Goal: Navigation & Orientation: Find specific page/section

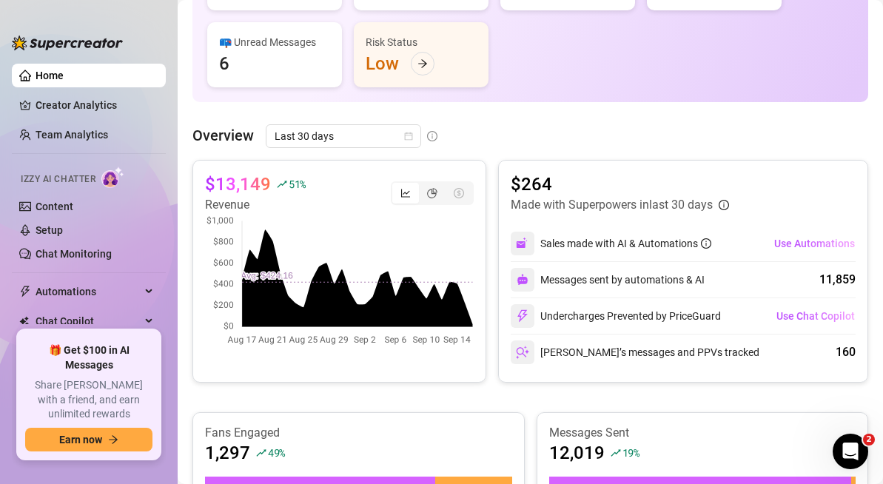
scroll to position [211, 0]
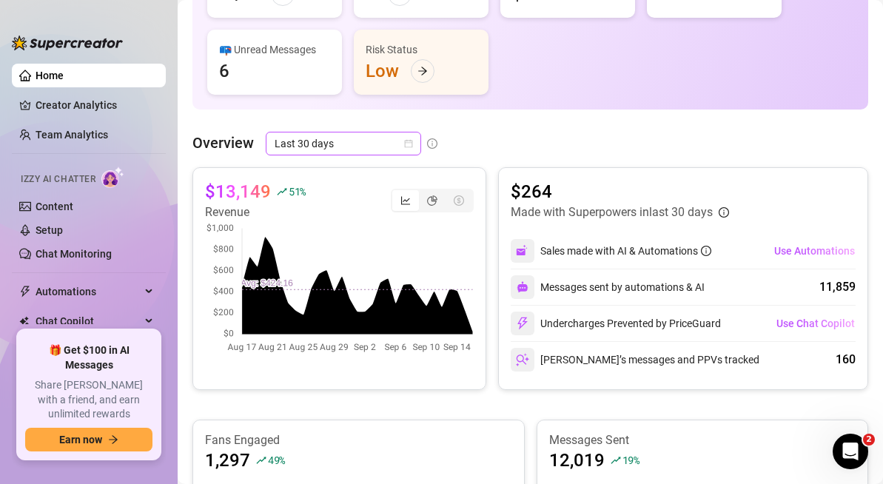
click at [323, 145] on span "Last 30 days" at bounding box center [344, 144] width 138 height 22
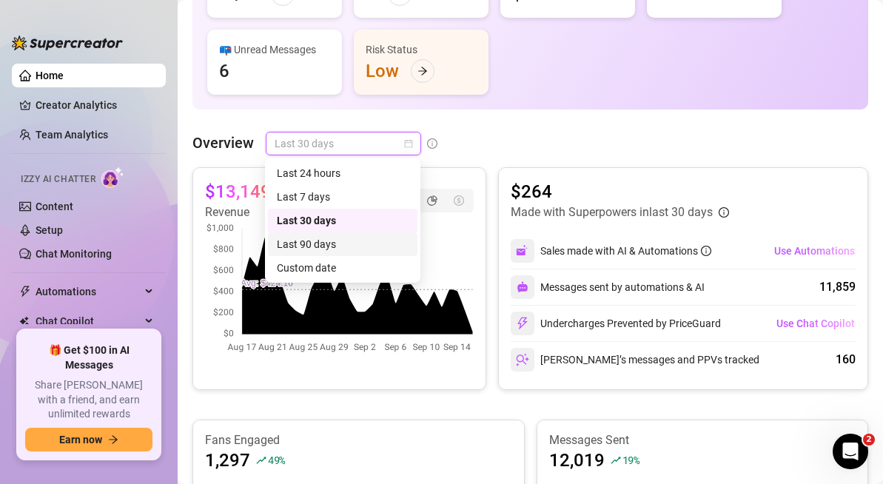
click at [314, 245] on div "Last 90 days" at bounding box center [343, 244] width 132 height 16
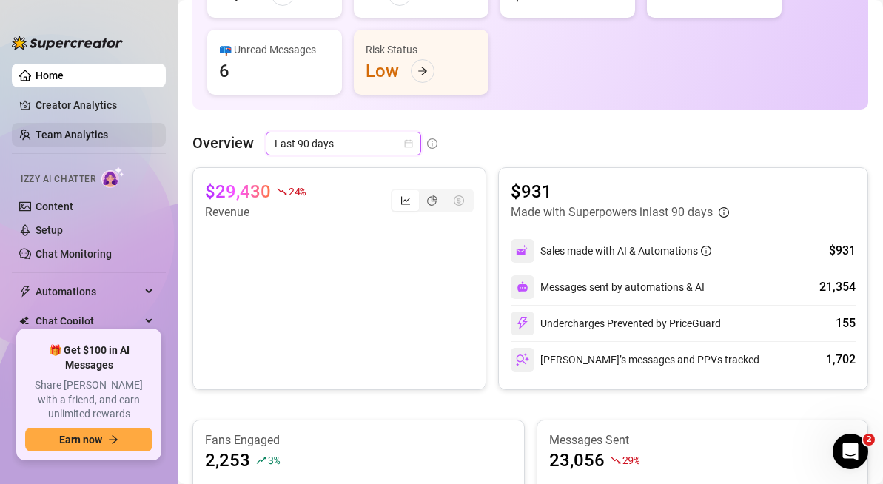
click at [82, 136] on link "Team Analytics" at bounding box center [72, 135] width 73 height 12
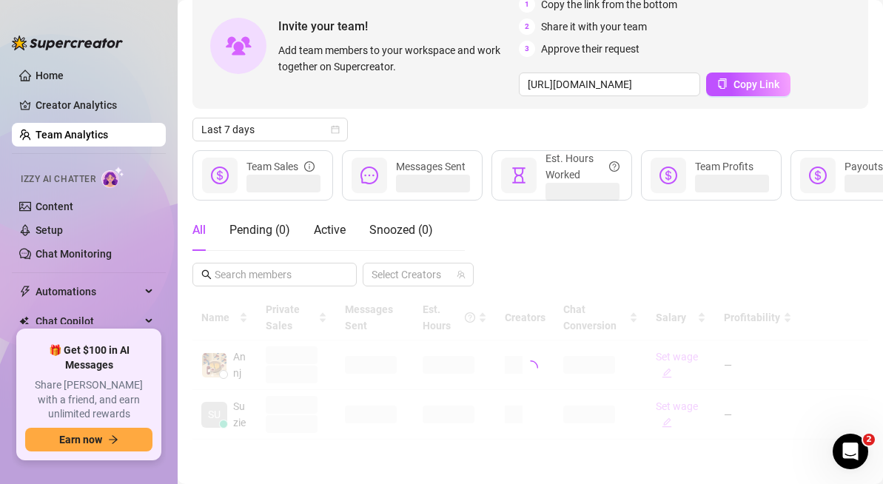
scroll to position [86, 0]
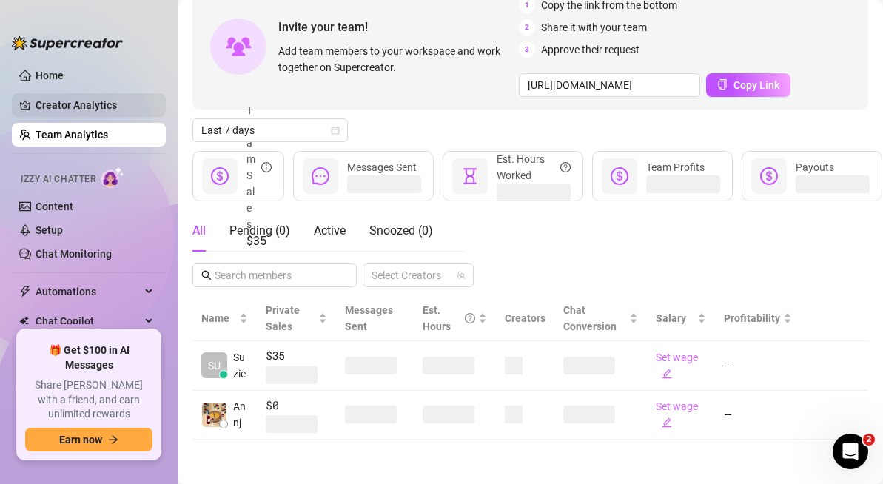
click at [87, 112] on link "Creator Analytics" at bounding box center [95, 105] width 118 height 24
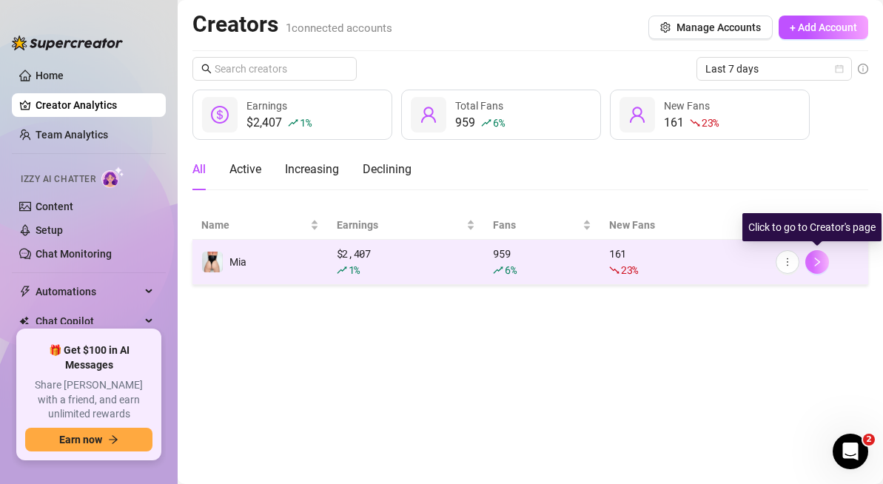
click at [821, 267] on button "button" at bounding box center [818, 262] width 24 height 24
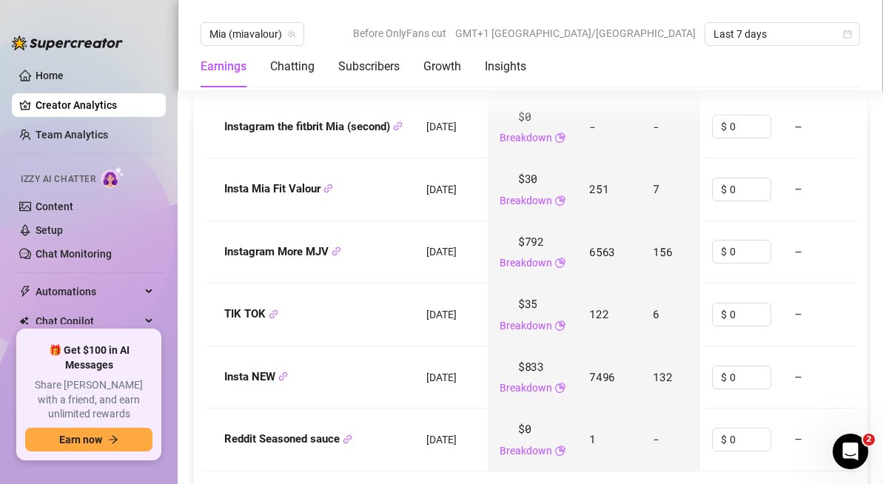
scroll to position [2090, 0]
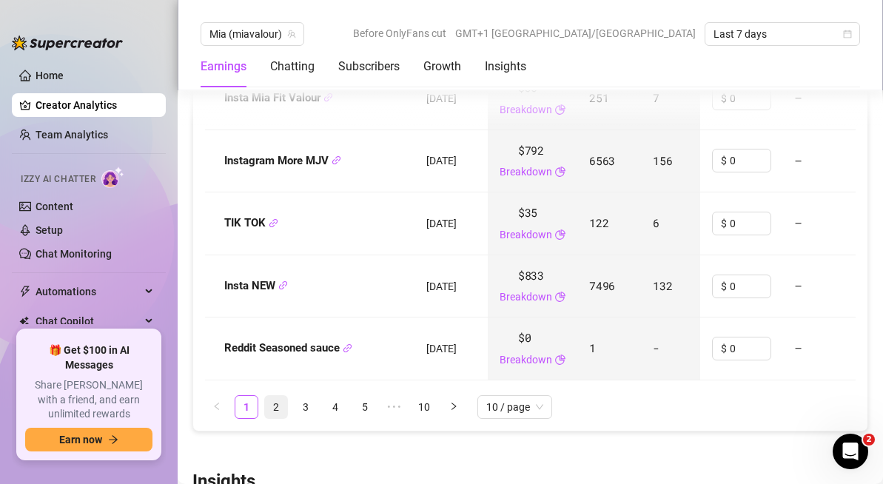
click at [278, 412] on link "2" at bounding box center [276, 407] width 22 height 22
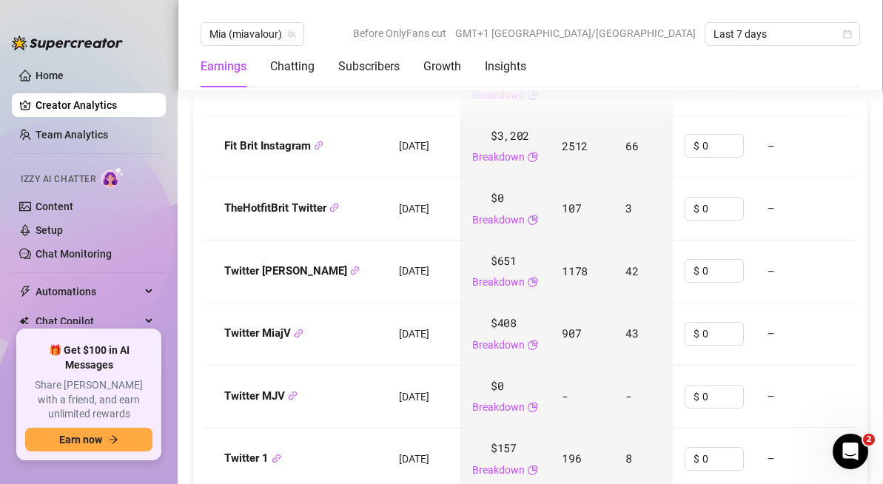
scroll to position [1978, 0]
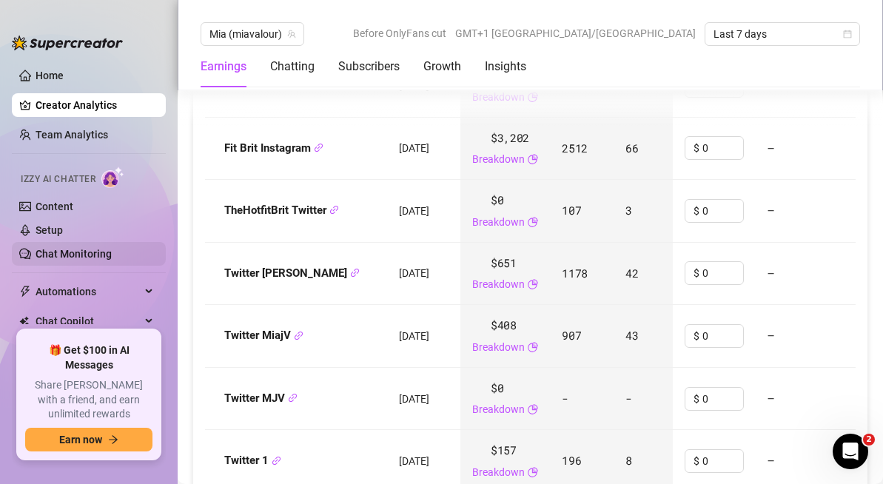
click at [71, 255] on link "Chat Monitoring" at bounding box center [74, 254] width 76 height 12
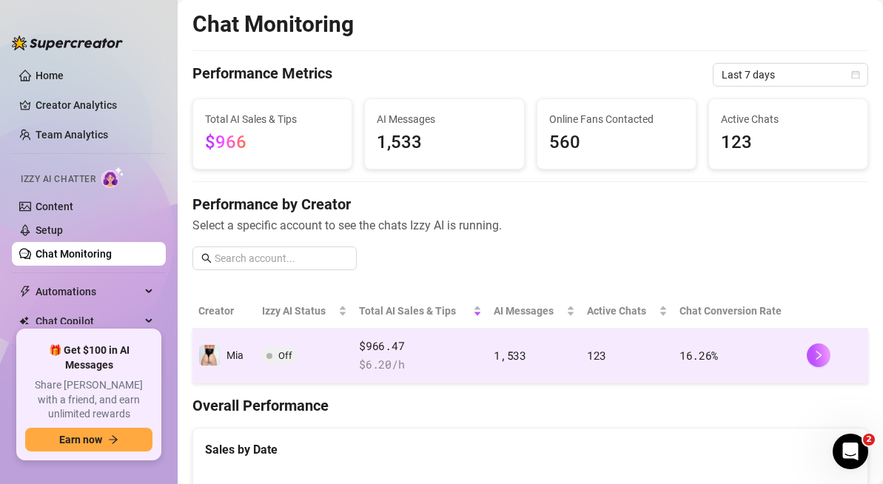
click at [286, 358] on span "Off" at bounding box center [285, 355] width 14 height 11
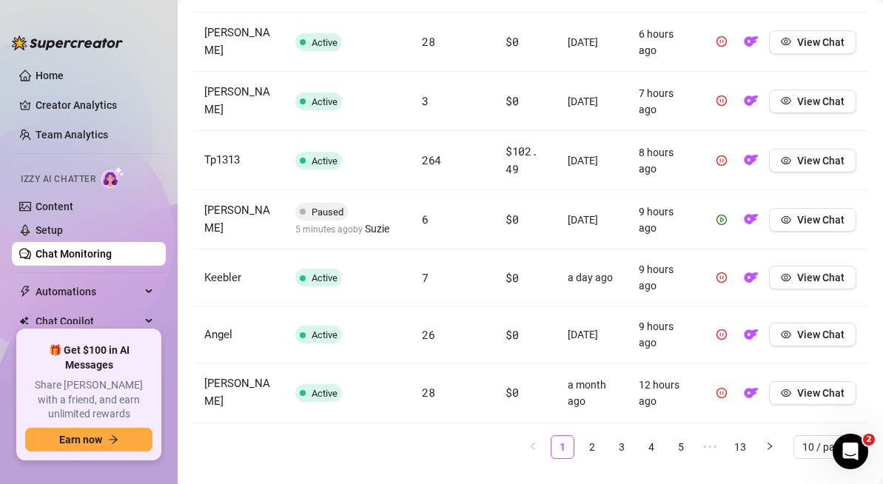
scroll to position [809, 0]
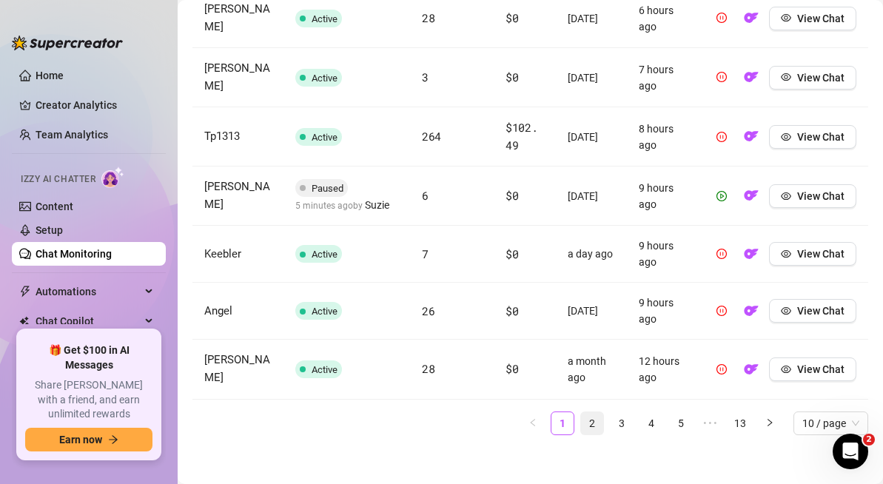
click at [593, 420] on link "2" at bounding box center [592, 423] width 22 height 22
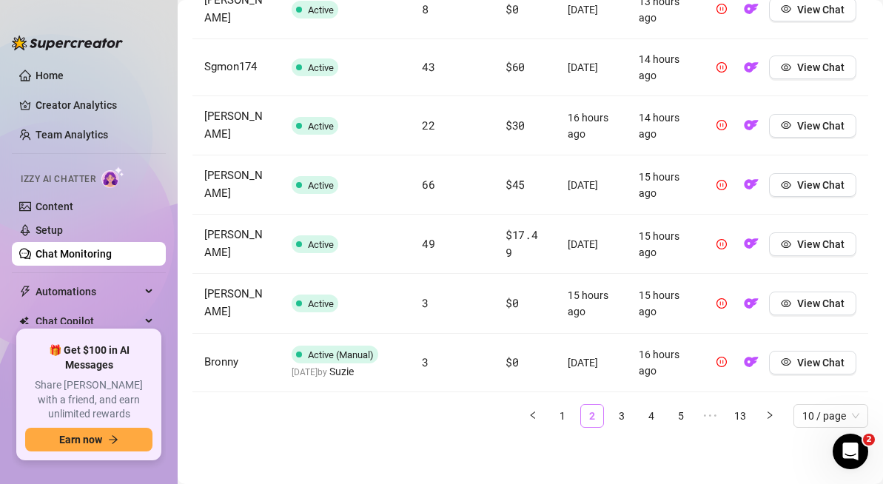
scroll to position [793, 0]
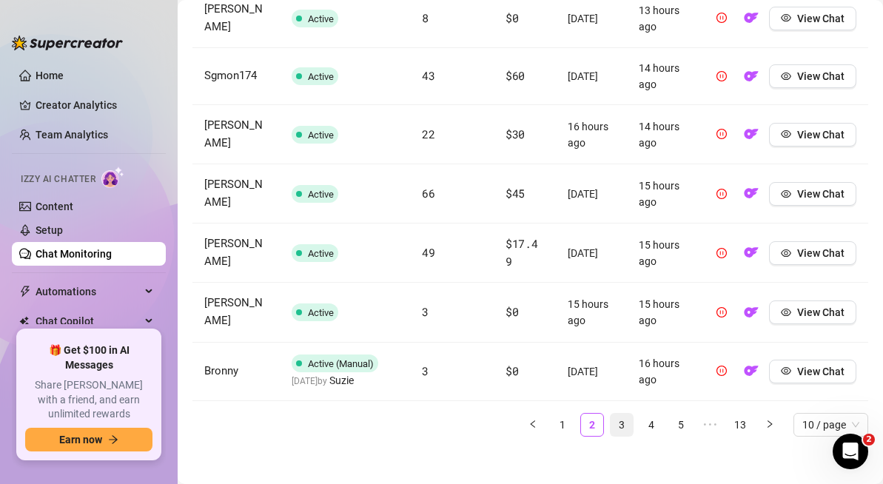
click at [622, 421] on link "3" at bounding box center [622, 425] width 22 height 22
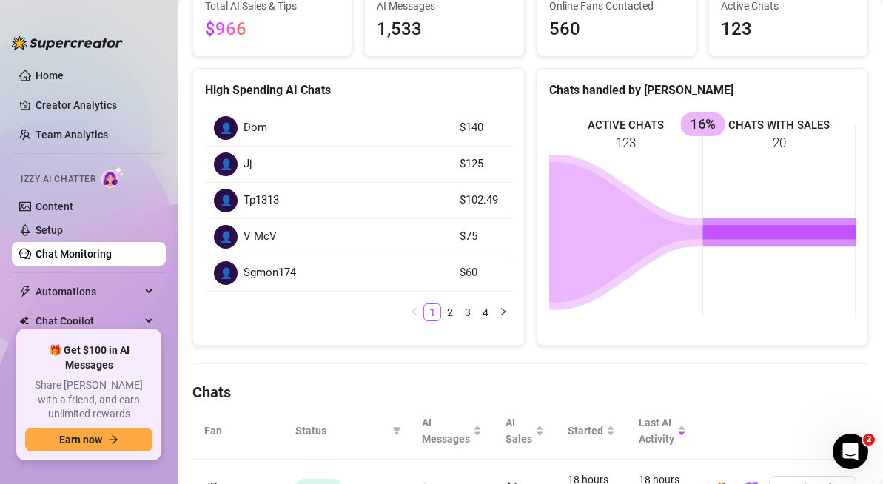
scroll to position [0, 0]
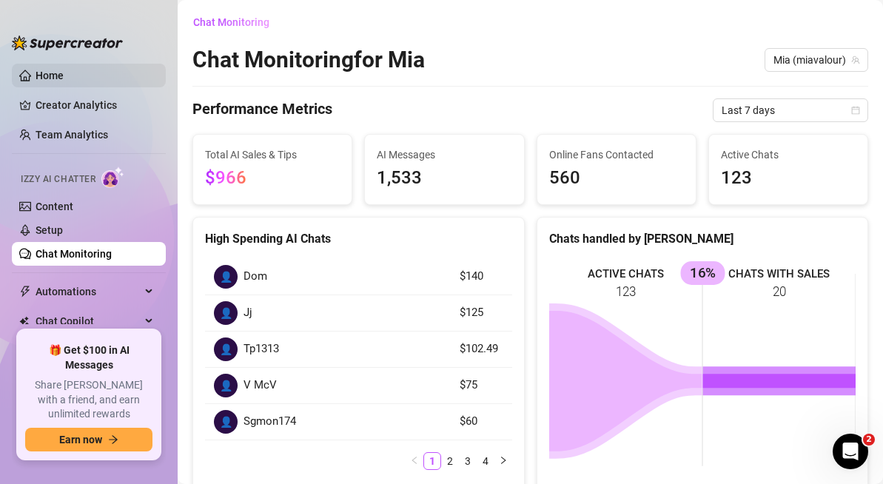
click at [54, 73] on link "Home" at bounding box center [50, 76] width 28 height 12
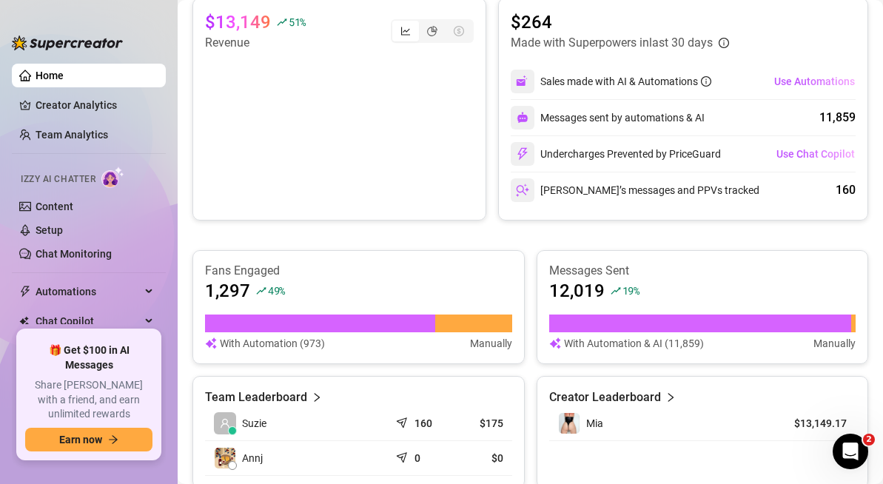
scroll to position [377, 0]
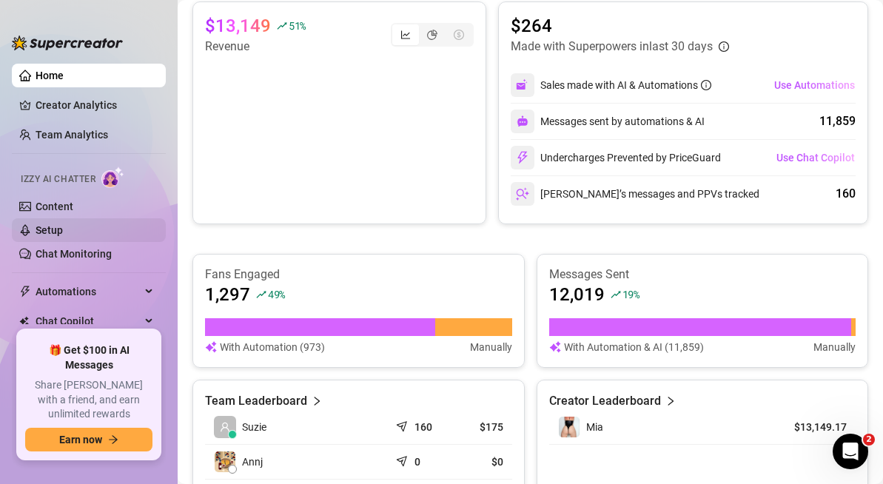
click at [46, 229] on link "Setup" at bounding box center [49, 230] width 27 height 12
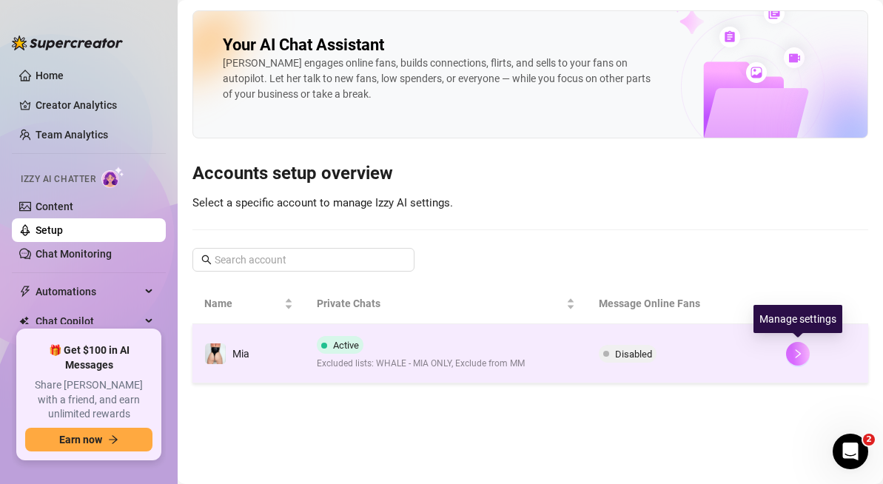
click at [798, 355] on icon "right" at bounding box center [798, 354] width 5 height 9
